Goal: Task Accomplishment & Management: Complete application form

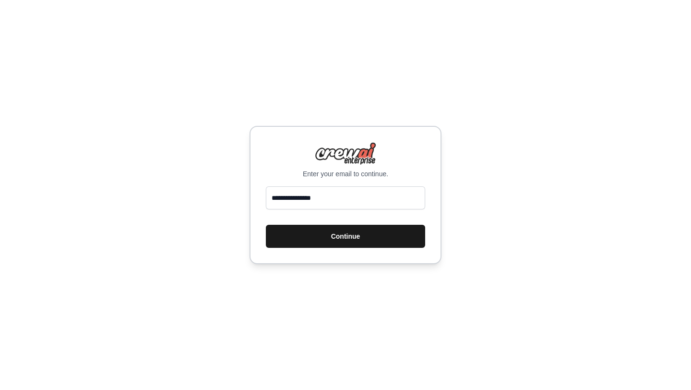
click at [318, 230] on button "Continue" at bounding box center [345, 236] width 159 height 23
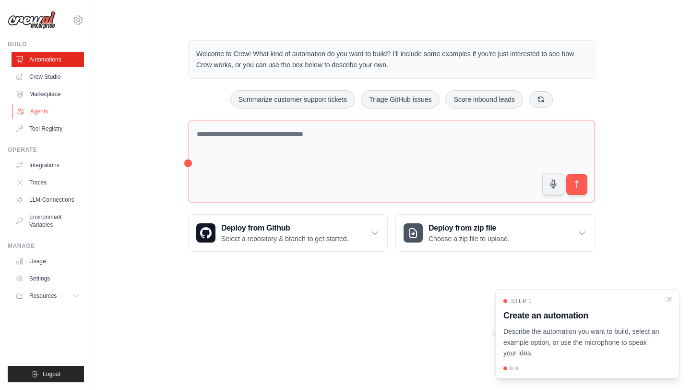
click at [44, 109] on link "Agents" at bounding box center [48, 111] width 72 height 15
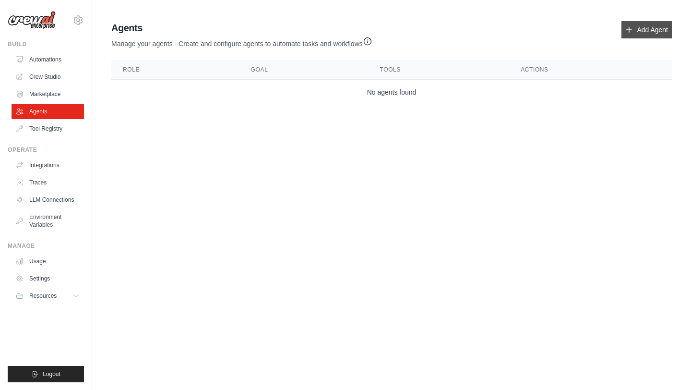
click at [645, 37] on link "Add Agent" at bounding box center [647, 29] width 50 height 17
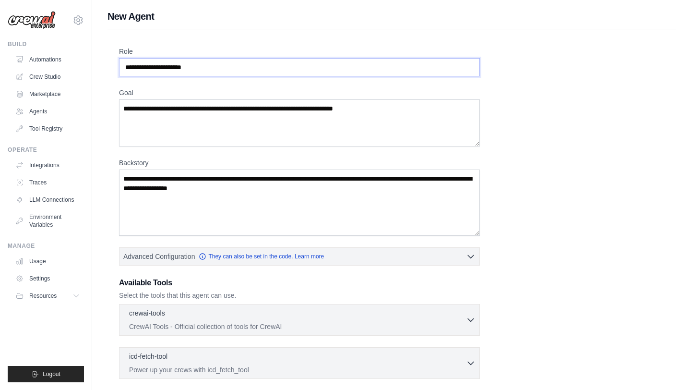
click at [198, 70] on input "Role" at bounding box center [299, 67] width 361 height 18
type input "**********"
click at [164, 123] on textarea "Goal" at bounding box center [299, 122] width 361 height 47
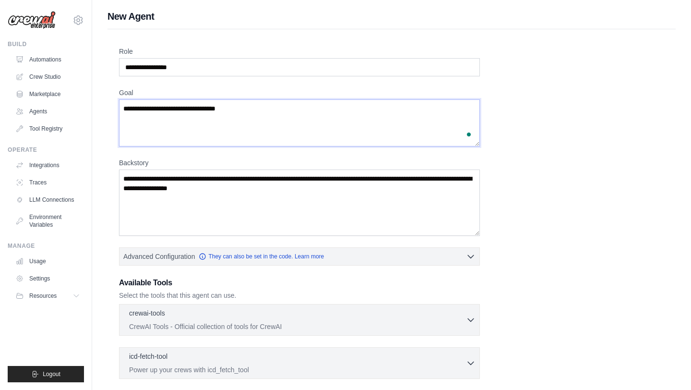
type textarea "**********"
click at [164, 197] on textarea "Backstory" at bounding box center [299, 202] width 361 height 66
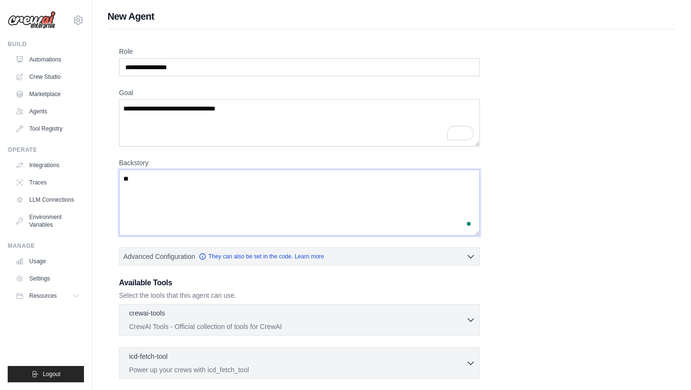
type textarea "*"
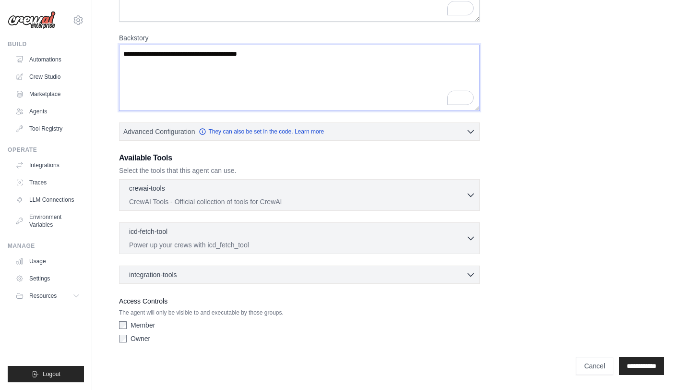
scroll to position [125, 0]
type textarea "**********"
click at [208, 206] on div "crewai-tools 0 selected CrewAI Tools - Official collection of tools for CrewAI …" at bounding box center [299, 195] width 361 height 32
click at [211, 195] on div "crewai-tools 0 selected CrewAI Tools - Official collection of tools for CrewAI" at bounding box center [297, 193] width 337 height 23
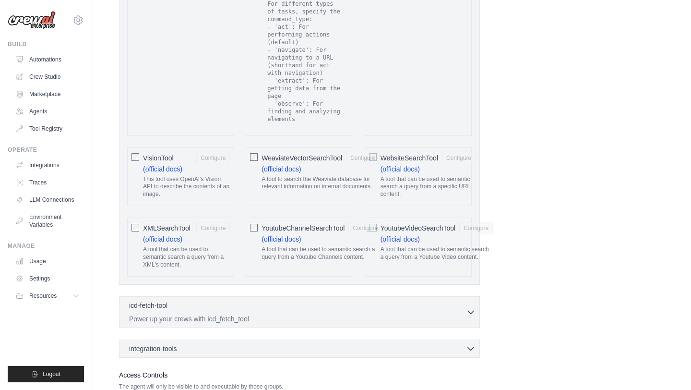
scroll to position [2051, 0]
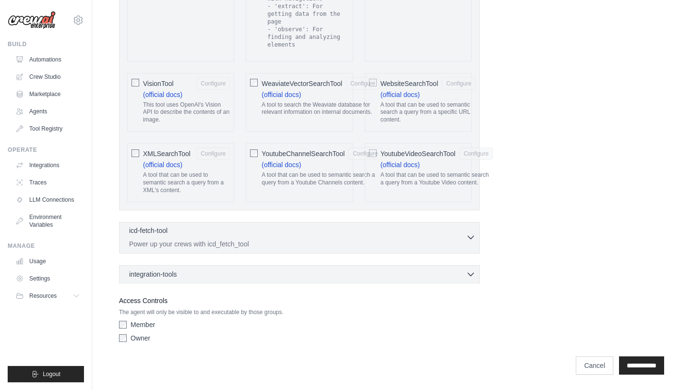
click at [343, 239] on p "Power up your crews with icd_fetch_tool" at bounding box center [297, 244] width 337 height 10
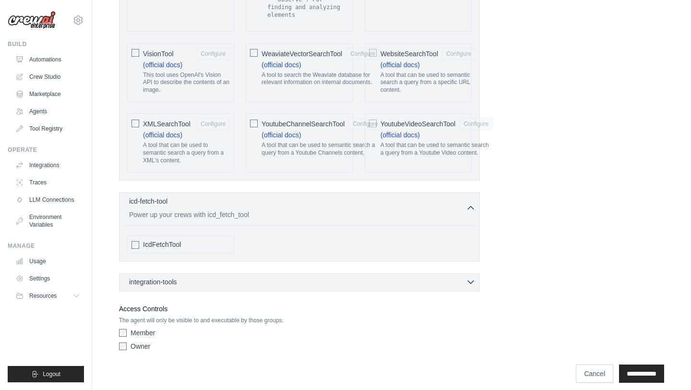
click at [310, 287] on div "integration-tools 0 selected" at bounding box center [302, 282] width 347 height 10
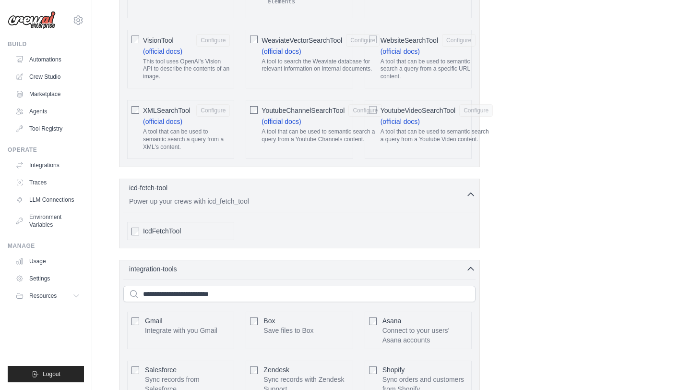
scroll to position [2374, 0]
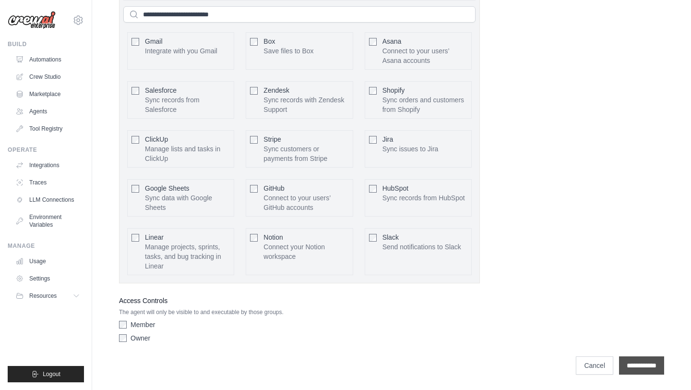
click at [626, 365] on input "**********" at bounding box center [641, 365] width 45 height 18
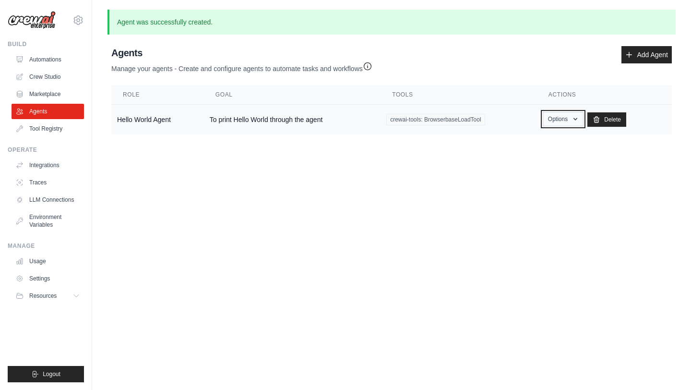
click at [561, 115] on button "Options" at bounding box center [563, 119] width 41 height 14
click at [324, 228] on body "[EMAIL_ADDRESS][DOMAIN_NAME] Settings Build Automations Crew Studio" at bounding box center [345, 195] width 691 height 390
click at [46, 163] on link "Integrations" at bounding box center [48, 164] width 72 height 15
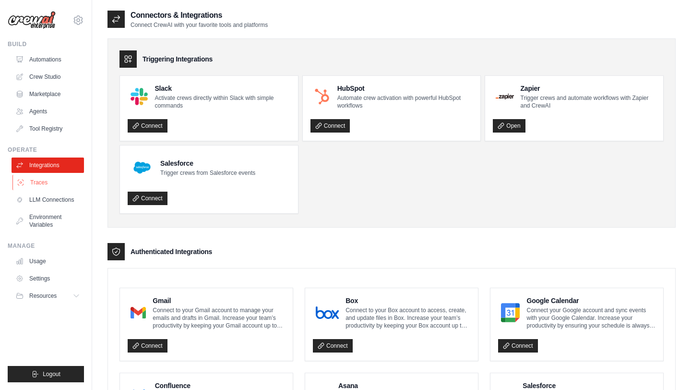
click at [37, 181] on link "Traces" at bounding box center [48, 182] width 72 height 15
